Goal: Task Accomplishment & Management: Manage account settings

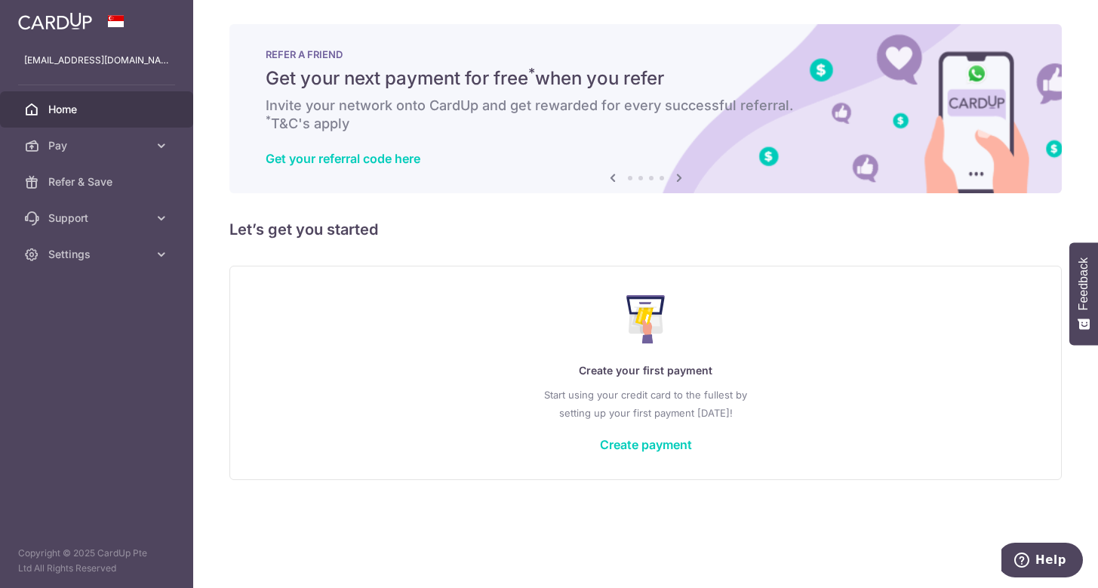
click at [761, 246] on div "× Pause Schedule Pause all future payments in this series Pause just this one p…" at bounding box center [645, 294] width 905 height 588
click at [128, 140] on span "Pay" at bounding box center [98, 145] width 100 height 15
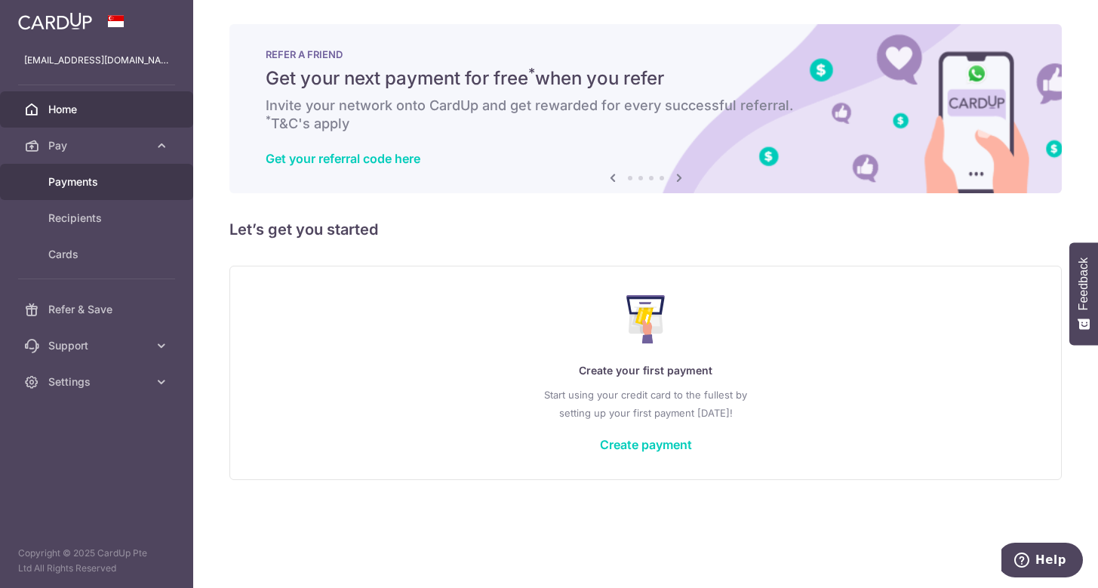
click at [128, 191] on link "Payments" at bounding box center [96, 182] width 193 height 36
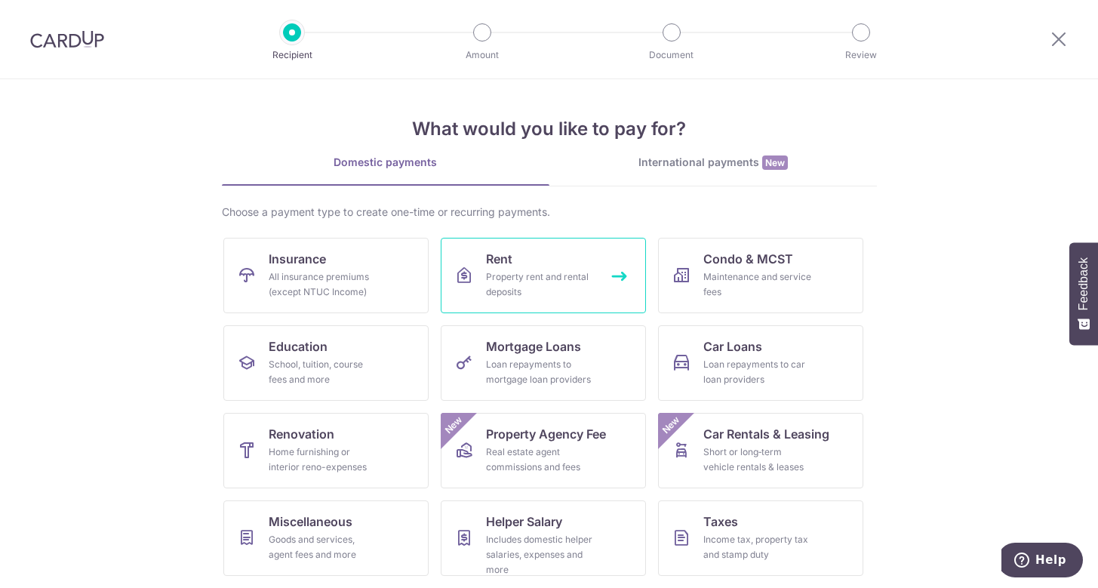
click at [507, 281] on div "Property rent and rental deposits" at bounding box center [540, 284] width 109 height 30
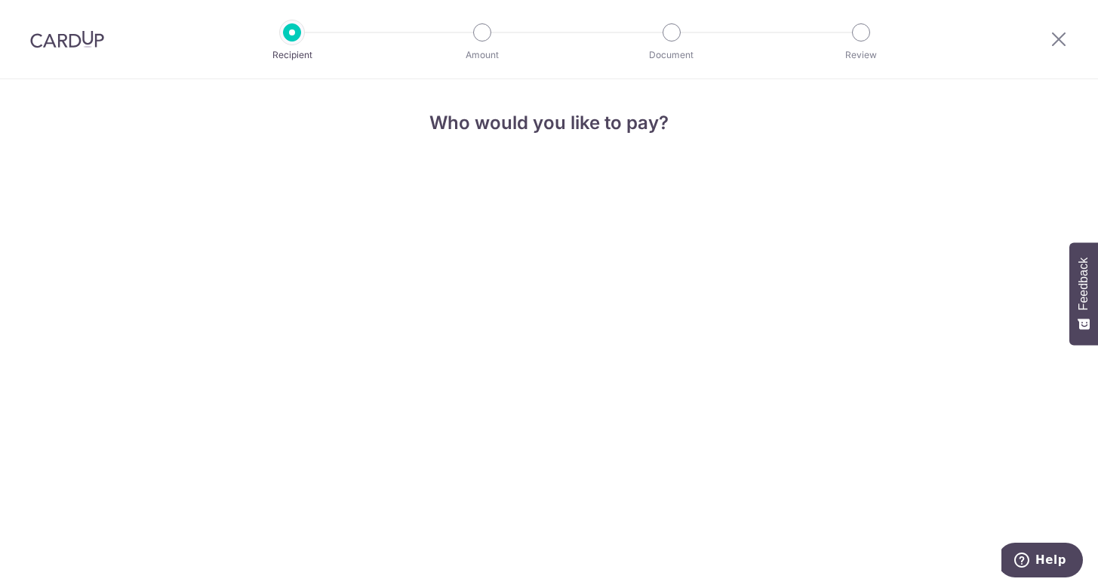
click at [482, 134] on h4 "Who would you like to pay?" at bounding box center [549, 122] width 405 height 27
click at [579, 125] on h4 "Who would you like to pay?" at bounding box center [549, 122] width 405 height 27
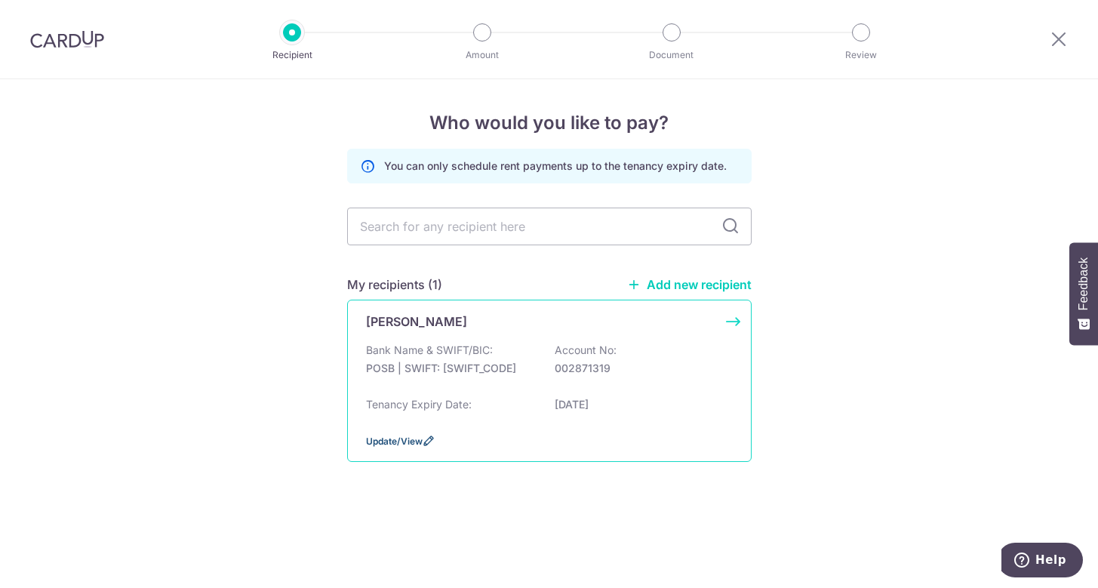
click at [391, 439] on span "Update/View" at bounding box center [394, 441] width 57 height 11
click at [731, 323] on div "[PERSON_NAME] Bank Name & SWIFT/BIC: POSB | SWIFT: [SWIFT_CODE] Account No: 002…" at bounding box center [549, 381] width 405 height 162
click at [429, 442] on icon at bounding box center [429, 441] width 12 height 12
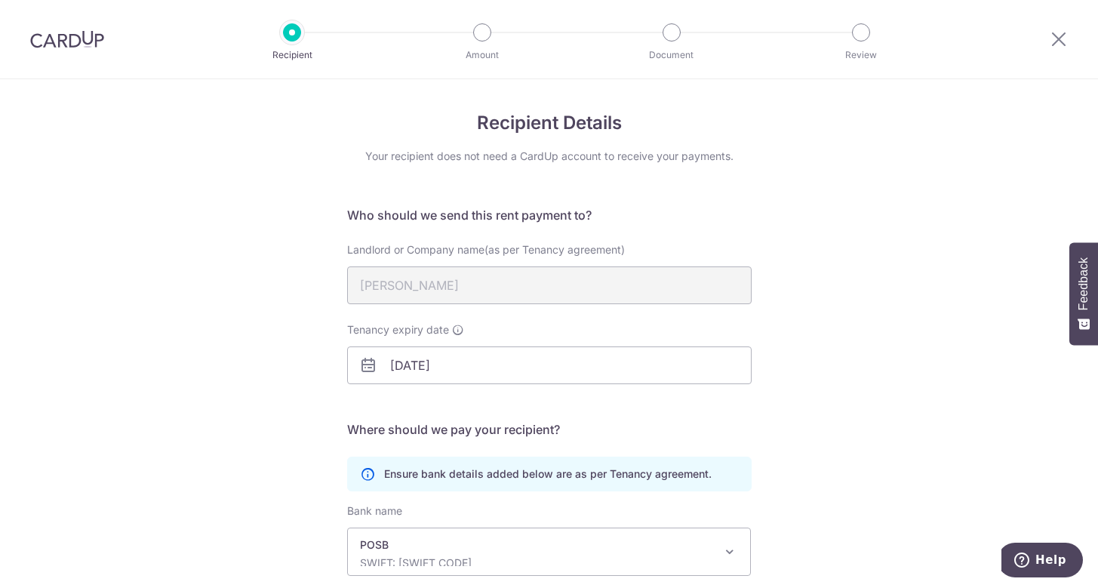
scroll to position [188, 0]
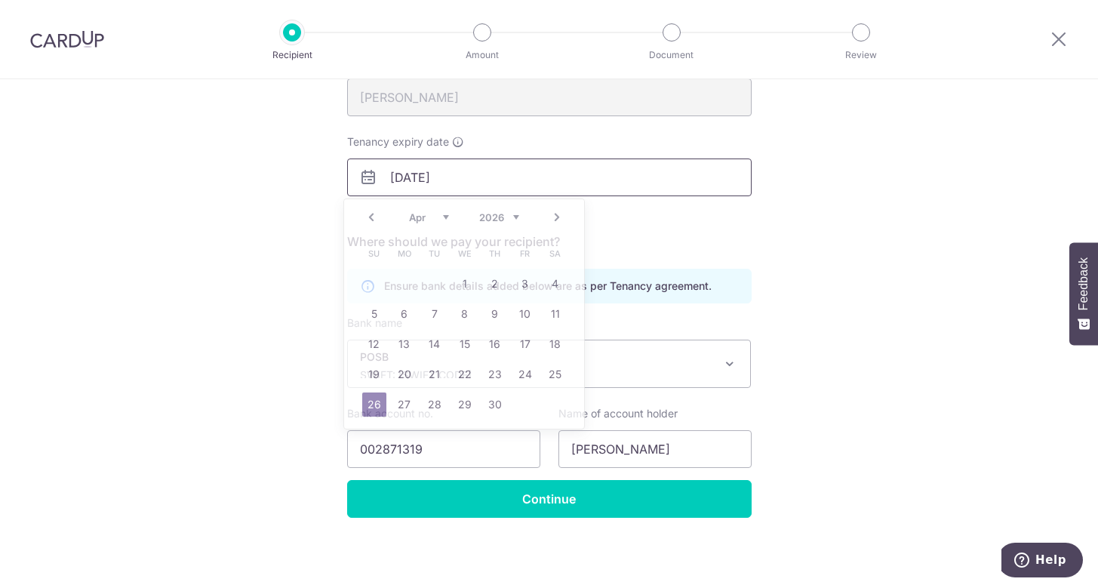
drag, startPoint x: 486, startPoint y: 181, endPoint x: 356, endPoint y: 189, distance: 130.1
click at [356, 189] on input "26/04/2026" at bounding box center [549, 178] width 405 height 38
click at [808, 297] on div "Recipient Details Your recipient does not need a CardUp account to receive your…" at bounding box center [549, 240] width 1098 height 698
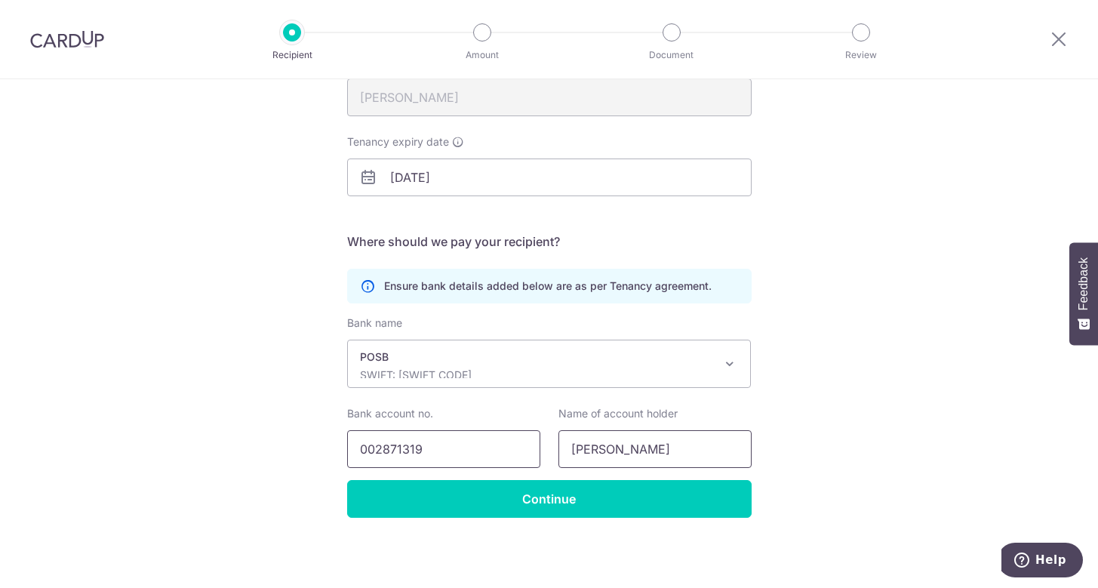
drag, startPoint x: 615, startPoint y: 455, endPoint x: 483, endPoint y: 439, distance: 133.1
click at [483, 439] on div "Bank account no. 002871319 Name of account holder Andre" at bounding box center [549, 437] width 423 height 62
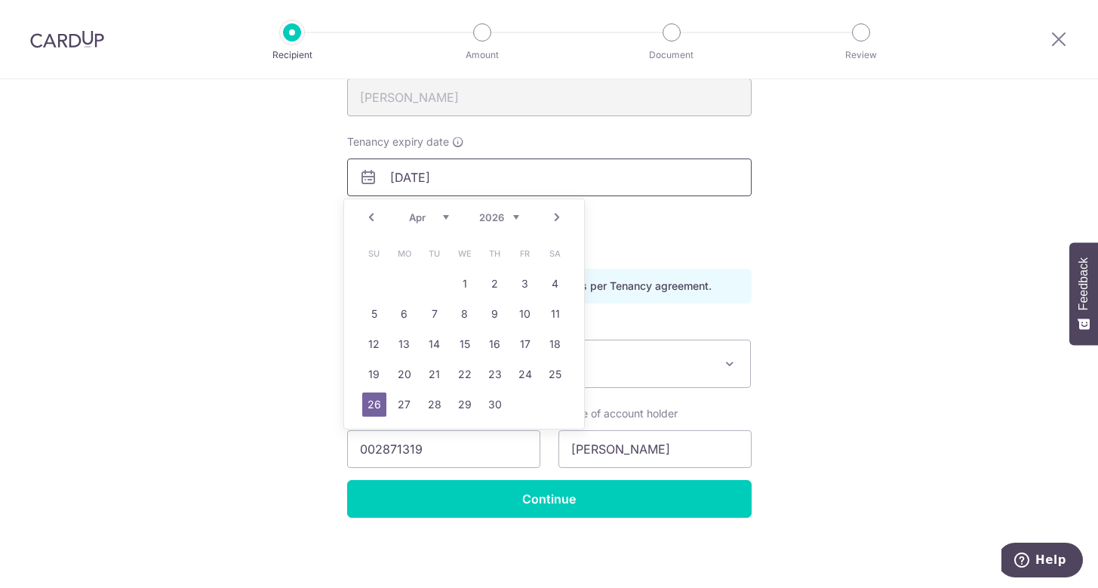
drag, startPoint x: 467, startPoint y: 183, endPoint x: 358, endPoint y: 177, distance: 108.9
click at [359, 177] on div "[DATE]" at bounding box center [549, 178] width 405 height 38
drag, startPoint x: 867, startPoint y: 385, endPoint x: 842, endPoint y: 381, distance: 25.2
click at [866, 385] on div "Recipient Details Your recipient does not need a CardUp account to receive your…" at bounding box center [549, 240] width 1098 height 698
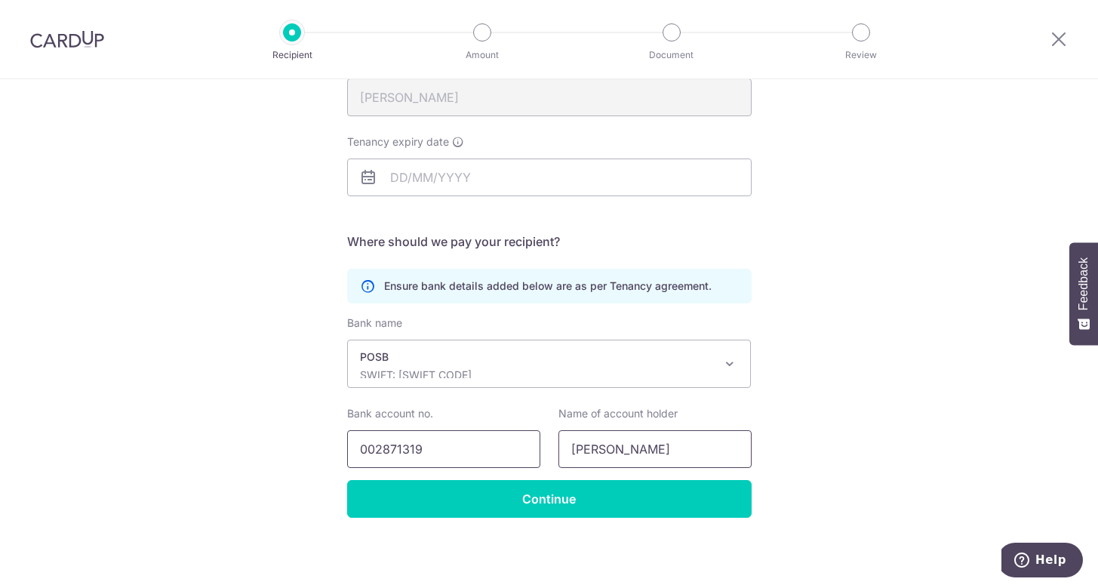
drag, startPoint x: 617, startPoint y: 445, endPoint x: 494, endPoint y: 454, distance: 122.7
click at [494, 454] on div "Bank account no. 002871319 Name of account holder Andre" at bounding box center [549, 437] width 423 height 62
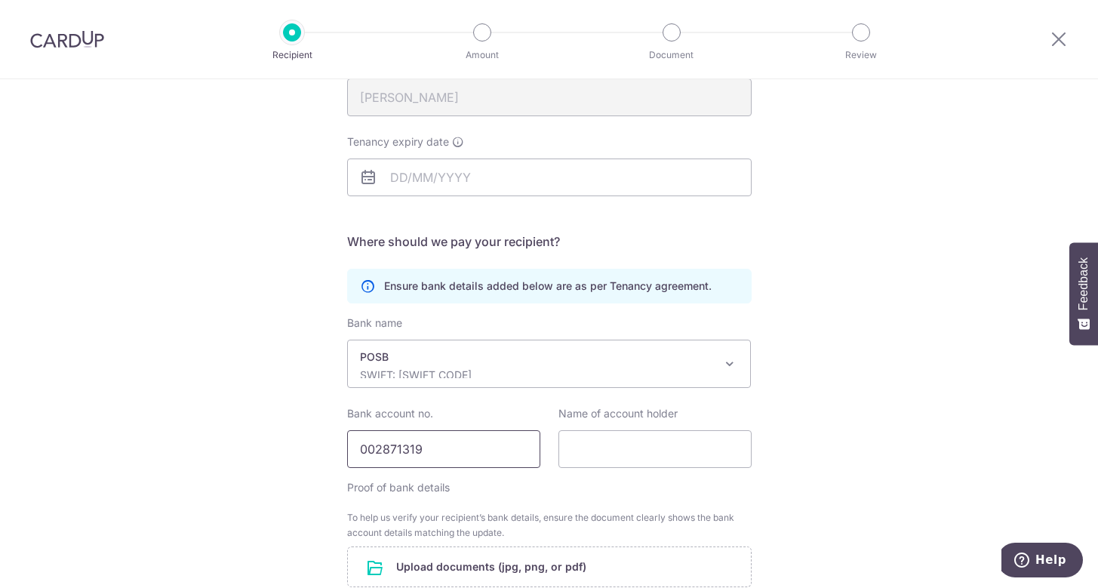
drag, startPoint x: 471, startPoint y: 448, endPoint x: 339, endPoint y: 443, distance: 132.2
click at [339, 443] on div "Bank account no. 002871319" at bounding box center [443, 437] width 211 height 62
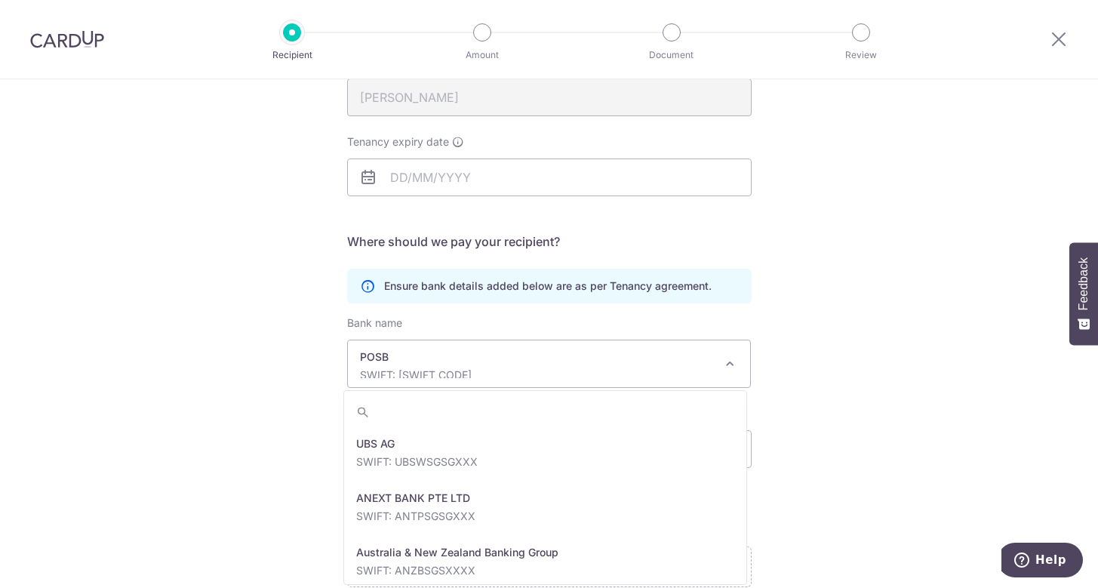
click at [713, 368] on span "POSB SWIFT: DBSSSGSGXXX" at bounding box center [549, 363] width 403 height 47
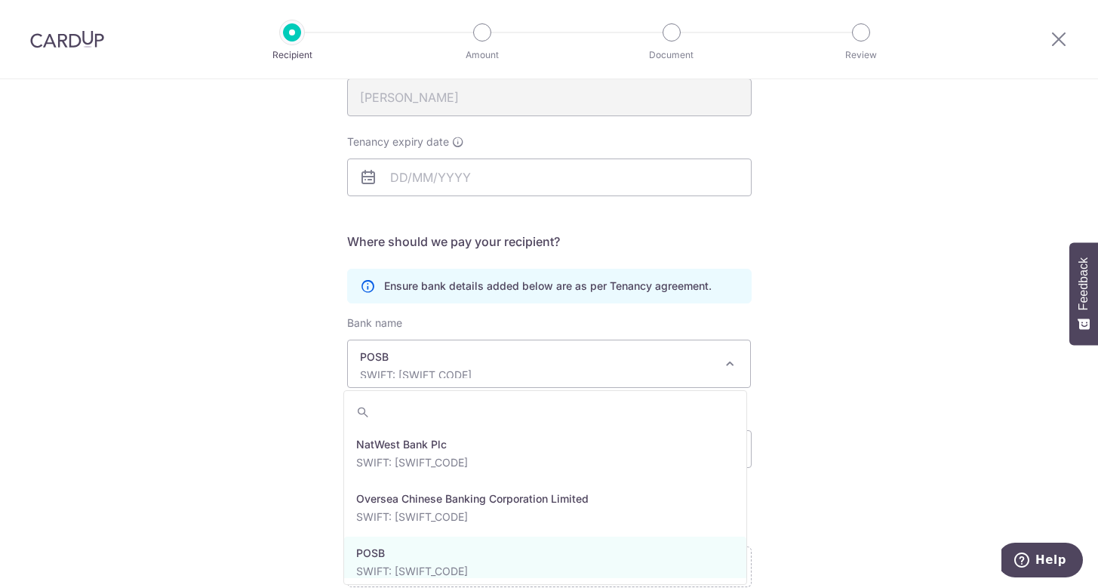
click at [805, 398] on div "Recipient Details Your recipient does not need a CardUp account to receive your…" at bounding box center [549, 324] width 1098 height 867
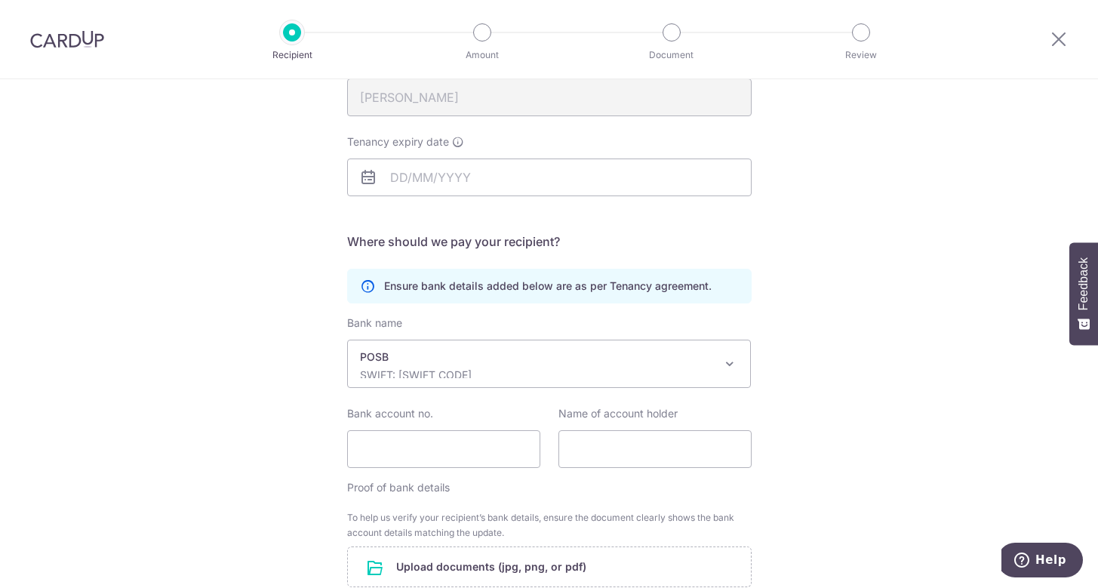
click at [720, 371] on span "POSB SWIFT: DBSSSGSGXXX" at bounding box center [549, 364] width 405 height 48
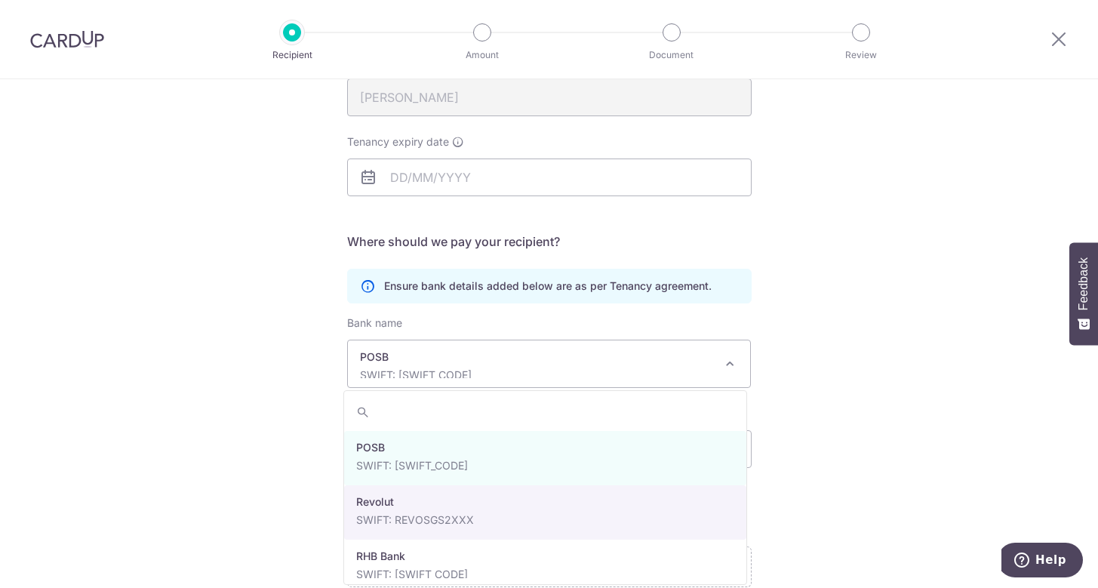
scroll to position [2946, 0]
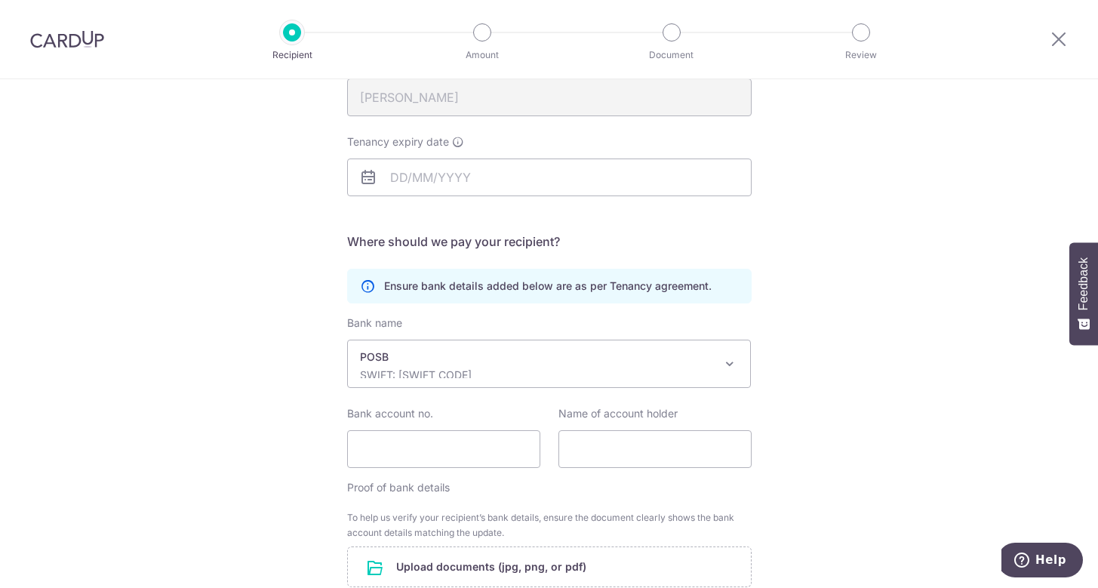
click at [808, 463] on div "Recipient Details Your recipient does not need a CardUp account to receive your…" at bounding box center [549, 324] width 1098 height 867
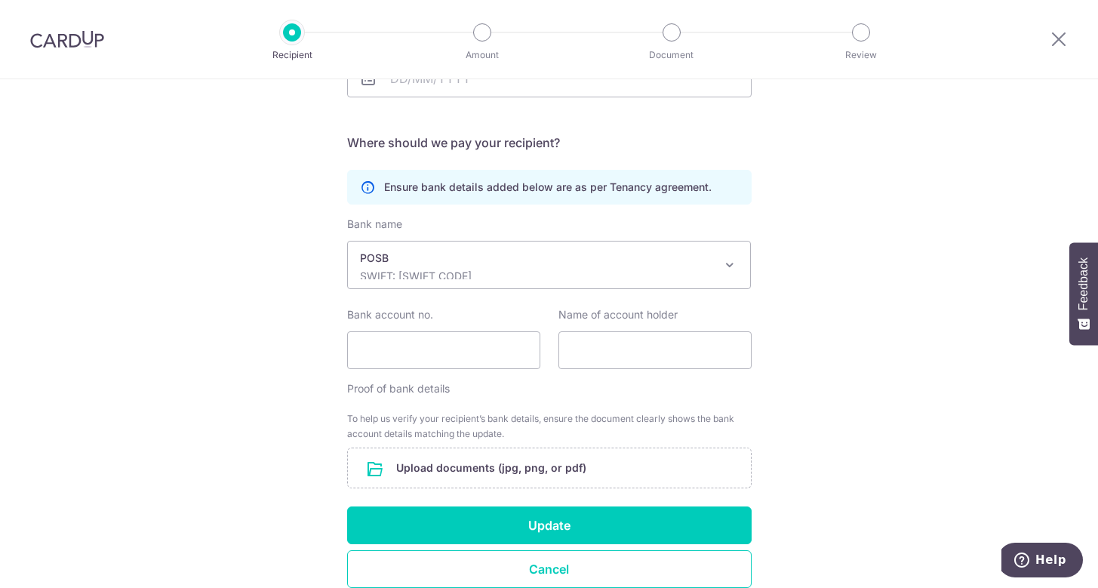
scroll to position [0, 0]
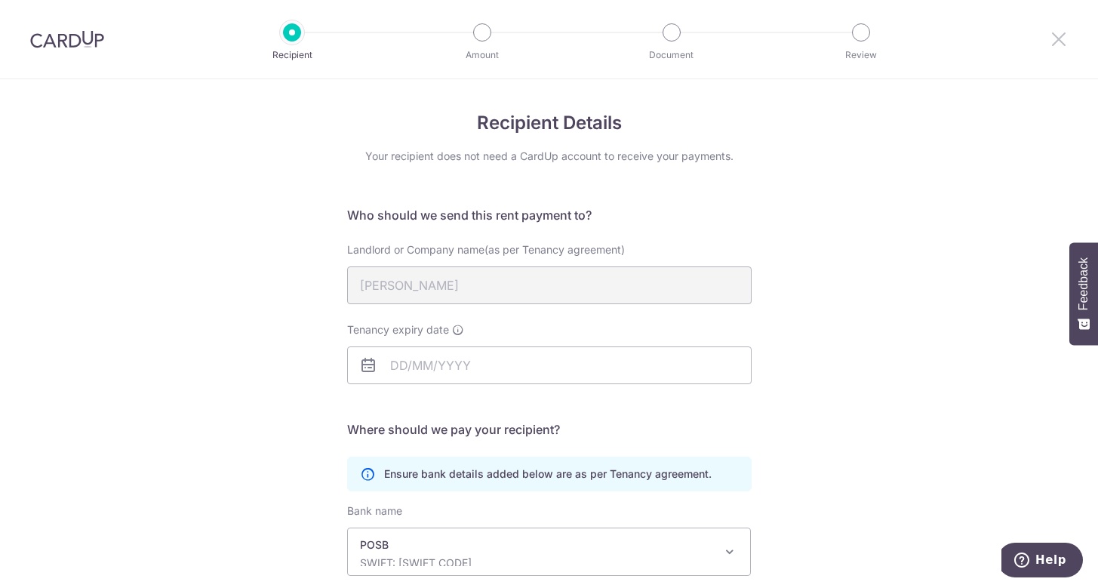
click at [1057, 42] on icon at bounding box center [1059, 38] width 18 height 19
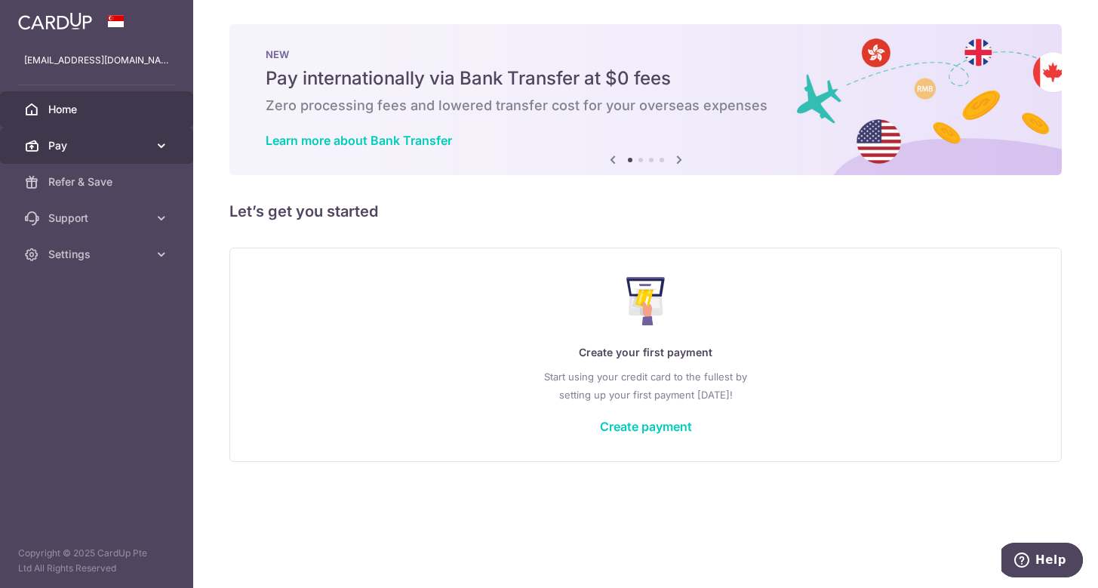
click at [113, 154] on link "Pay" at bounding box center [96, 146] width 193 height 36
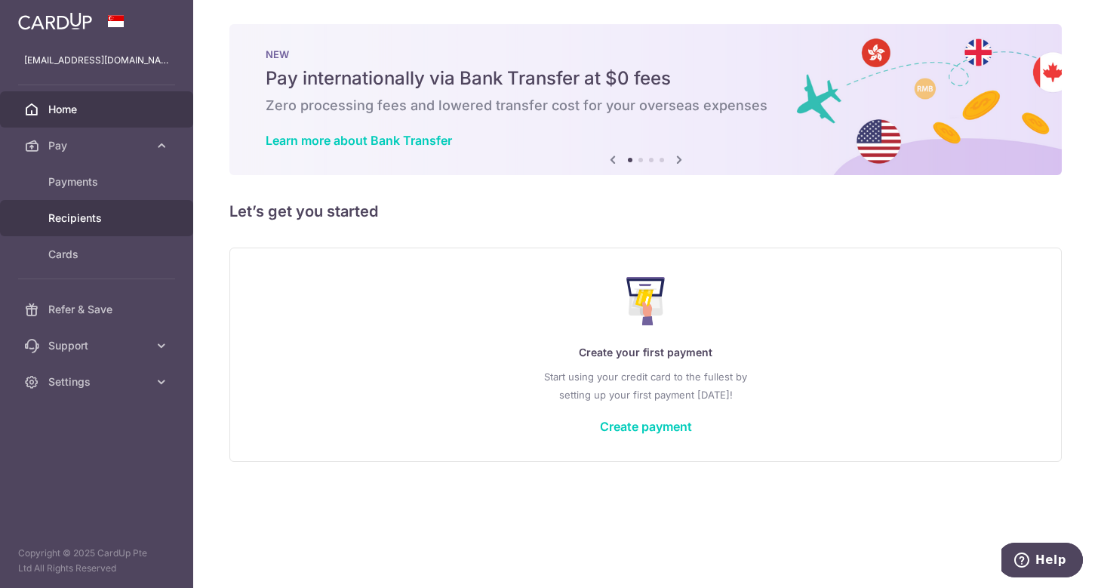
click at [103, 211] on span "Recipients" at bounding box center [98, 218] width 100 height 15
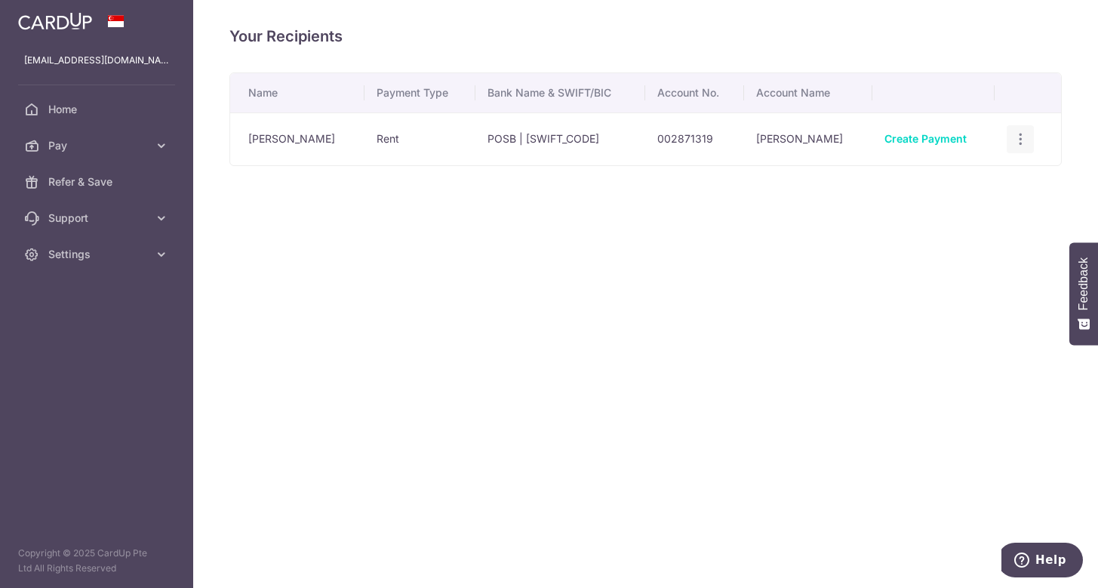
click at [1015, 142] on icon "button" at bounding box center [1021, 139] width 16 height 16
click at [962, 174] on span "View/Edit" at bounding box center [970, 181] width 103 height 18
click at [1013, 137] on icon "button" at bounding box center [1021, 139] width 16 height 16
